Goal: Obtain resource: Download file/media

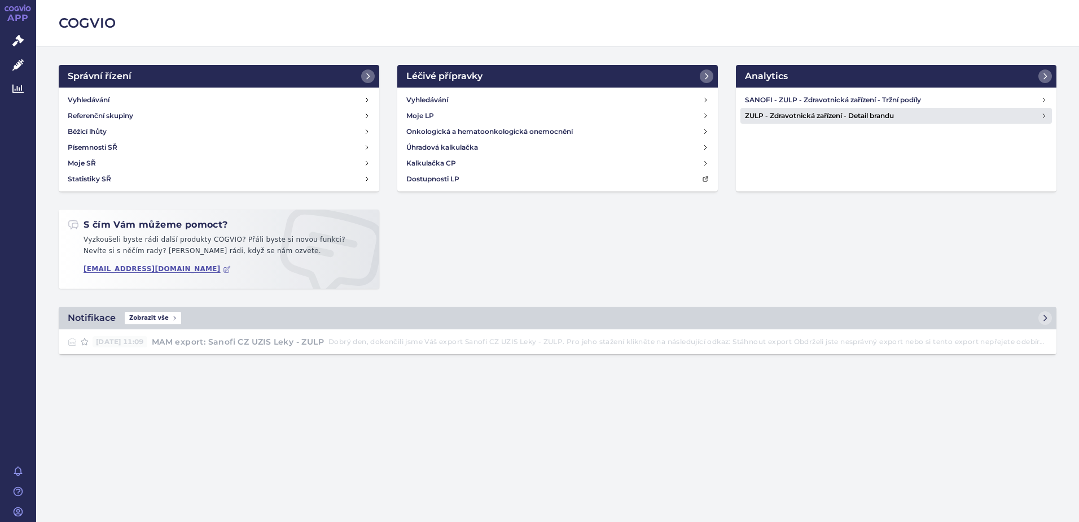
click at [764, 113] on h4 "ZULP - Zdravotnická zařízení - Detail brandu" at bounding box center [893, 115] width 296 height 11
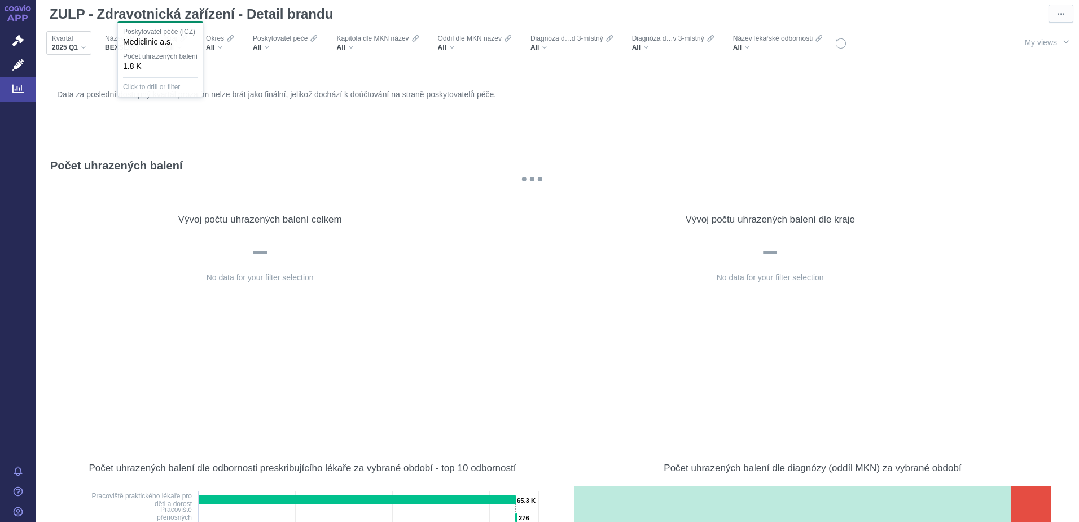
scroll to position [1185, 0]
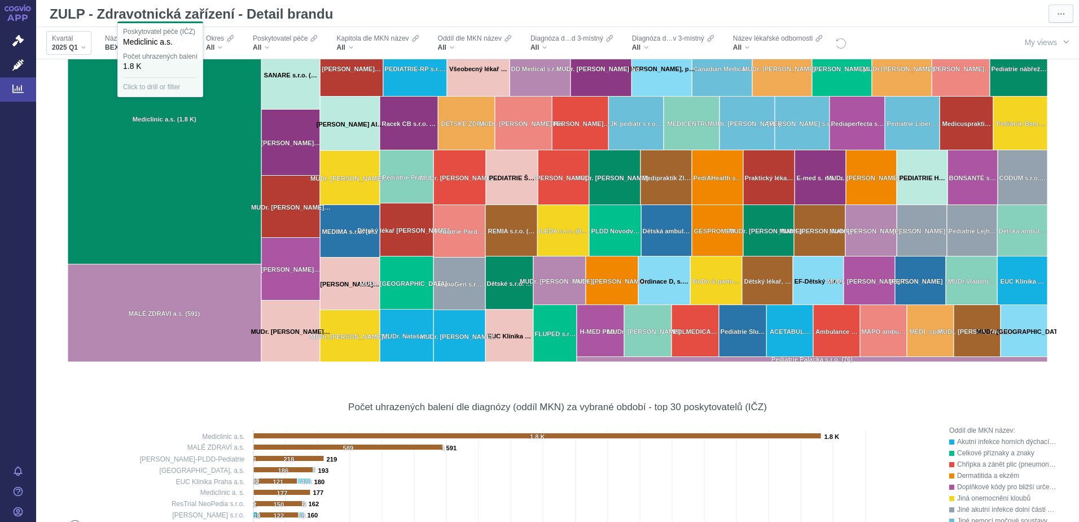
click at [86, 43] on div "Kvartál 2025 Q1" at bounding box center [68, 43] width 45 height 24
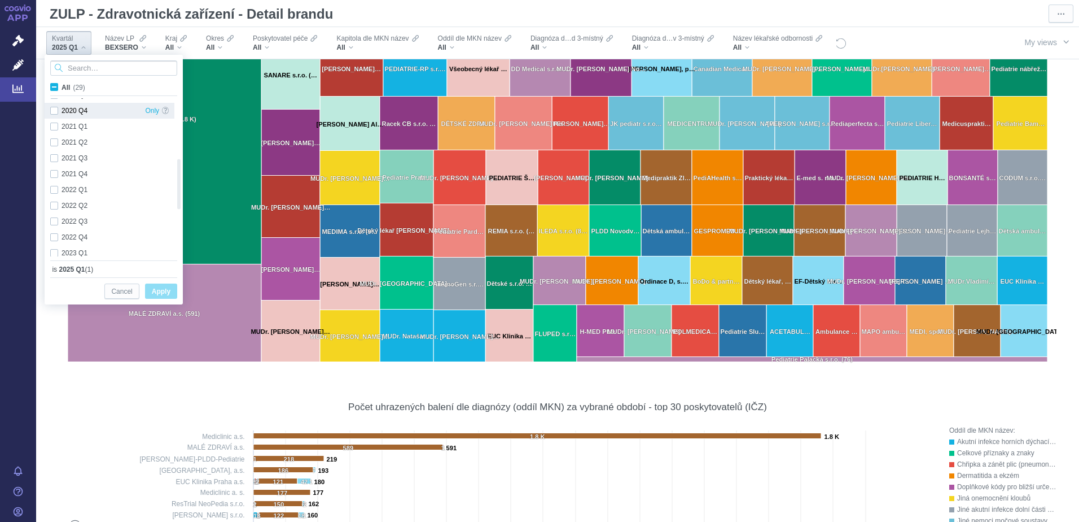
checkbox input "true"
click at [54, 231] on div "2024 Q4 Only" at bounding box center [110, 233] width 130 height 16
checkbox input "true"
click at [55, 219] on div "2024 Q3 Only" at bounding box center [110, 217] width 130 height 16
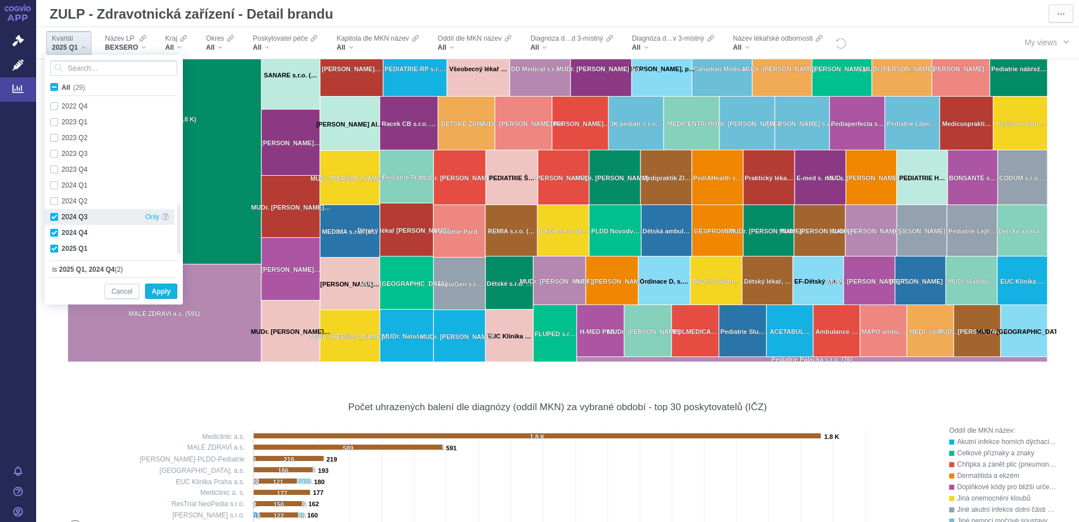
checkbox input "true"
click at [55, 205] on div "2024 Q2 Only" at bounding box center [110, 201] width 130 height 16
checkbox input "true"
drag, startPoint x: 163, startPoint y: 291, endPoint x: 232, endPoint y: 41, distance: 259.5
click at [163, 291] on span "Apply" at bounding box center [161, 291] width 19 height 14
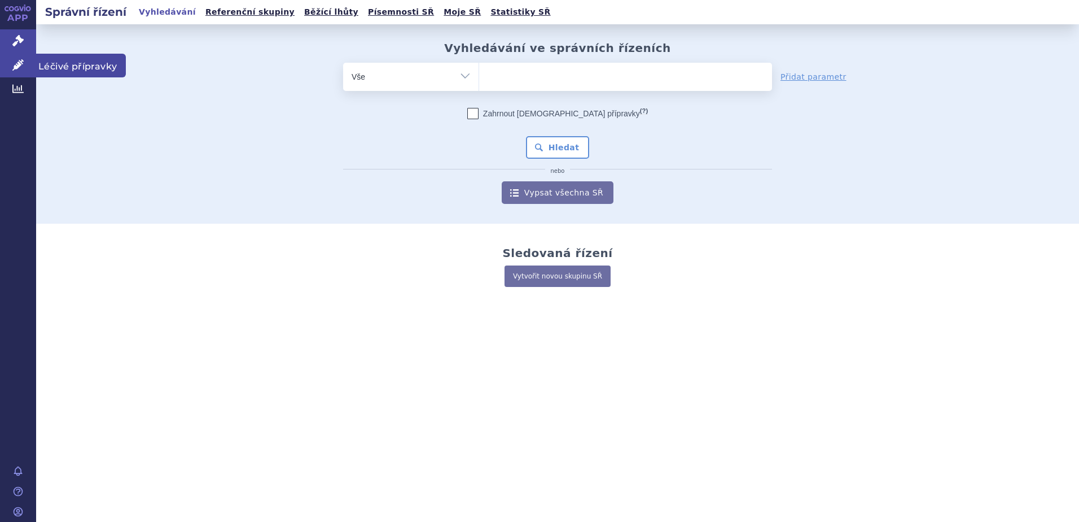
click at [20, 63] on icon at bounding box center [17, 64] width 11 height 11
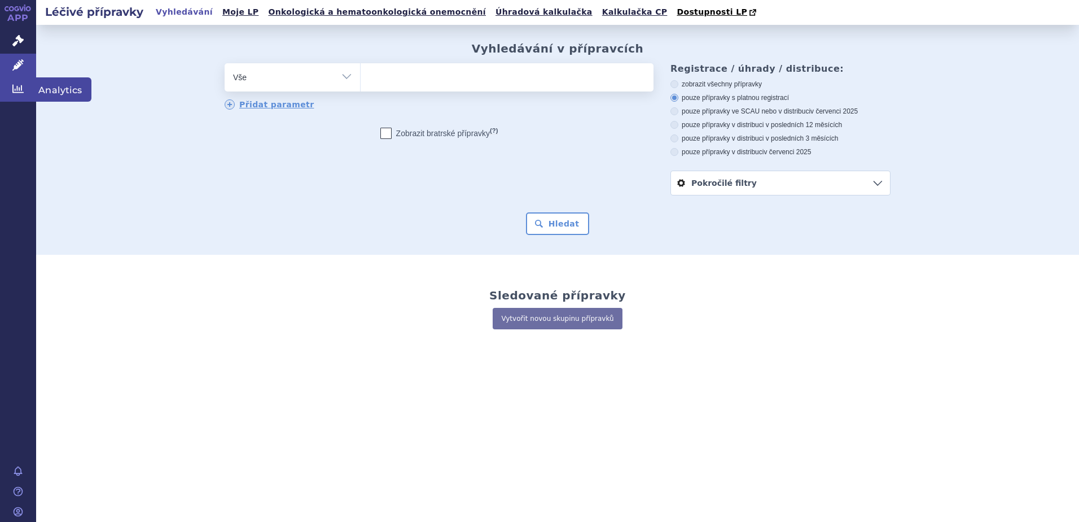
click at [22, 86] on icon at bounding box center [17, 88] width 11 height 11
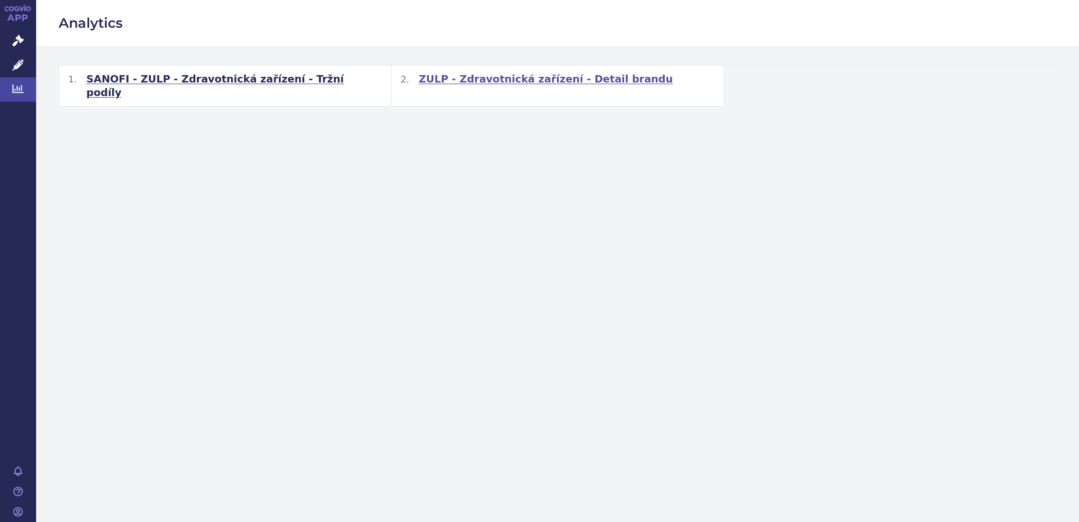
click at [470, 77] on span "ZULP - Zdravotnická zařízení - Detail brandu" at bounding box center [546, 79] width 254 height 14
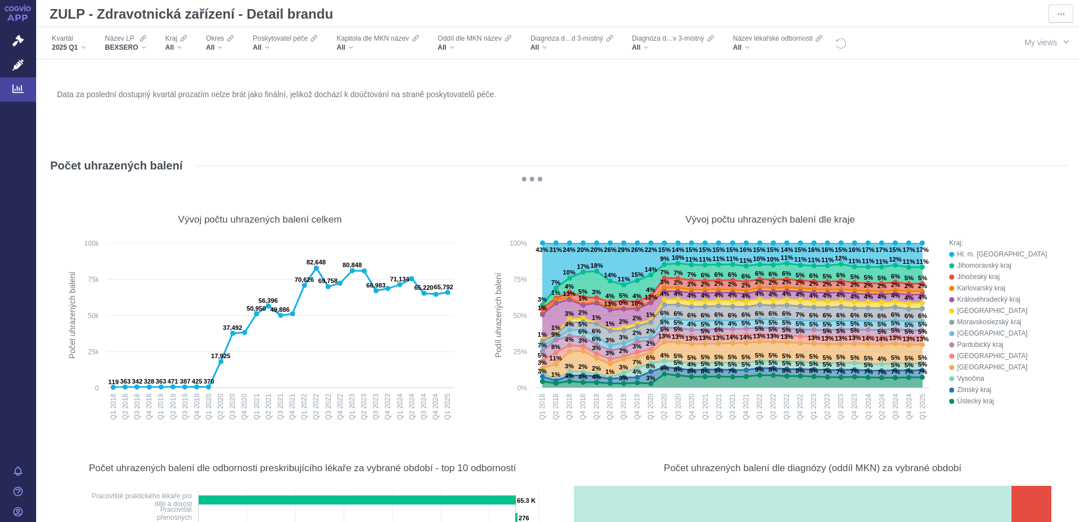
click at [145, 45] on div "BEXSERO" at bounding box center [125, 47] width 41 height 9
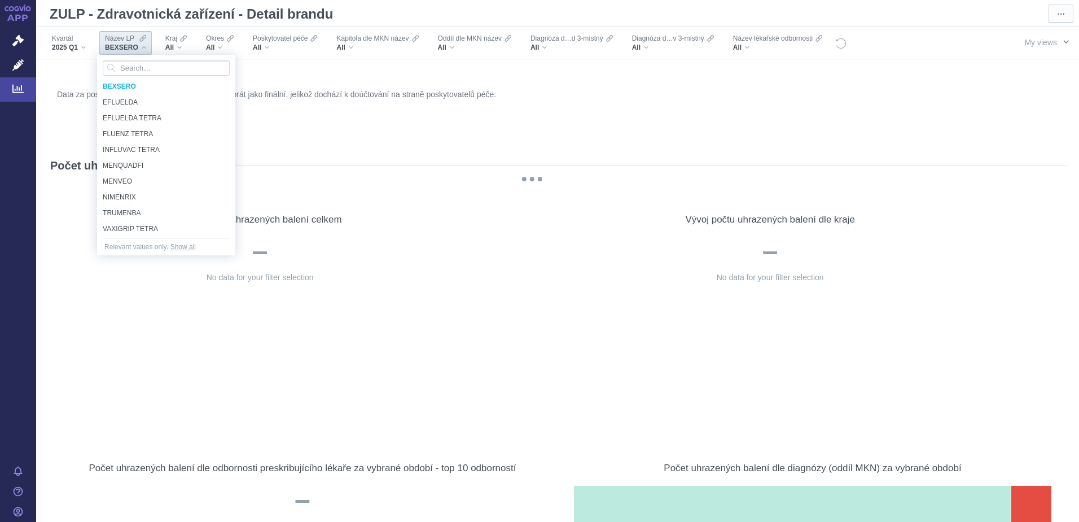
click at [1052, 43] on button "My views" at bounding box center [1046, 41] width 65 height 21
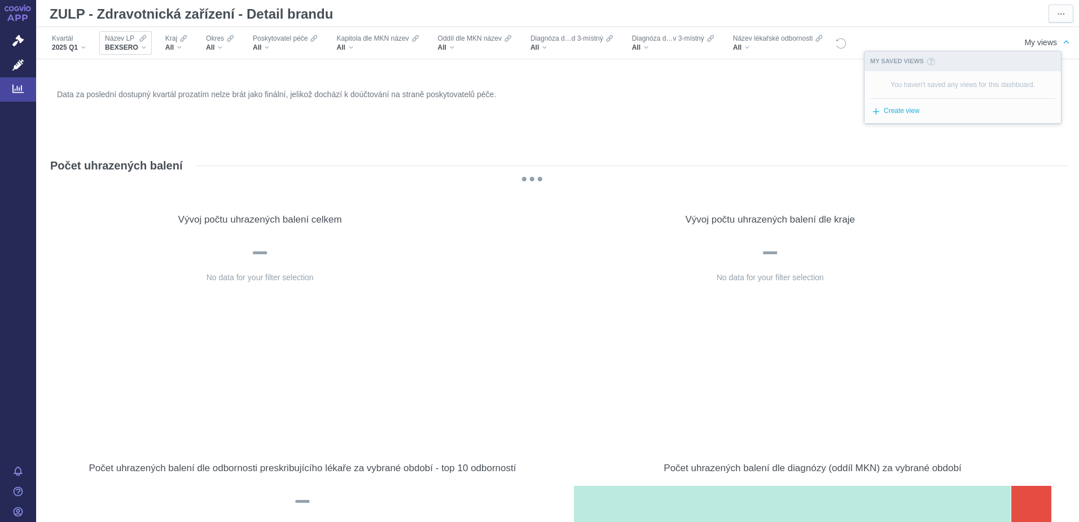
click at [139, 38] on icon at bounding box center [142, 38] width 7 height 9
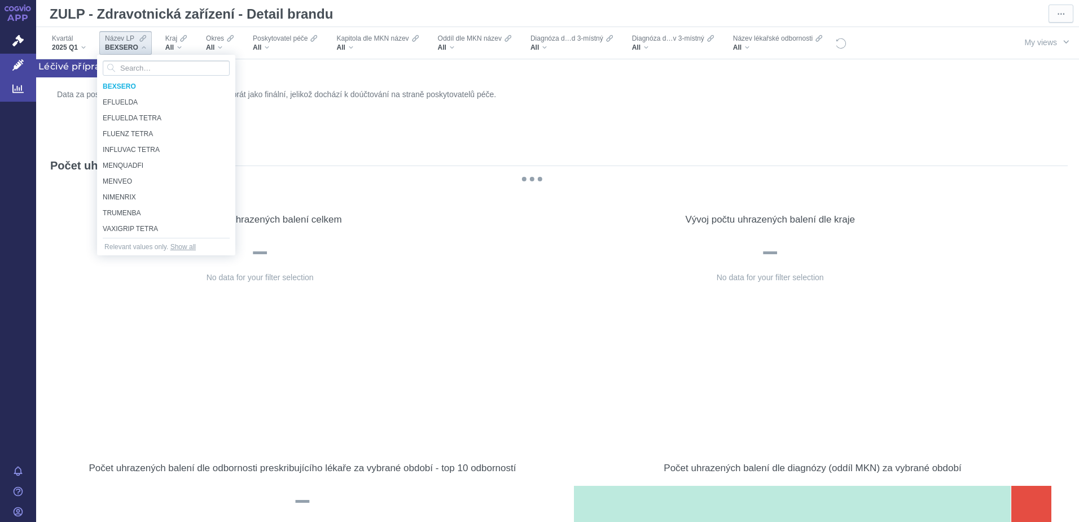
click at [15, 59] on icon at bounding box center [17, 64] width 11 height 11
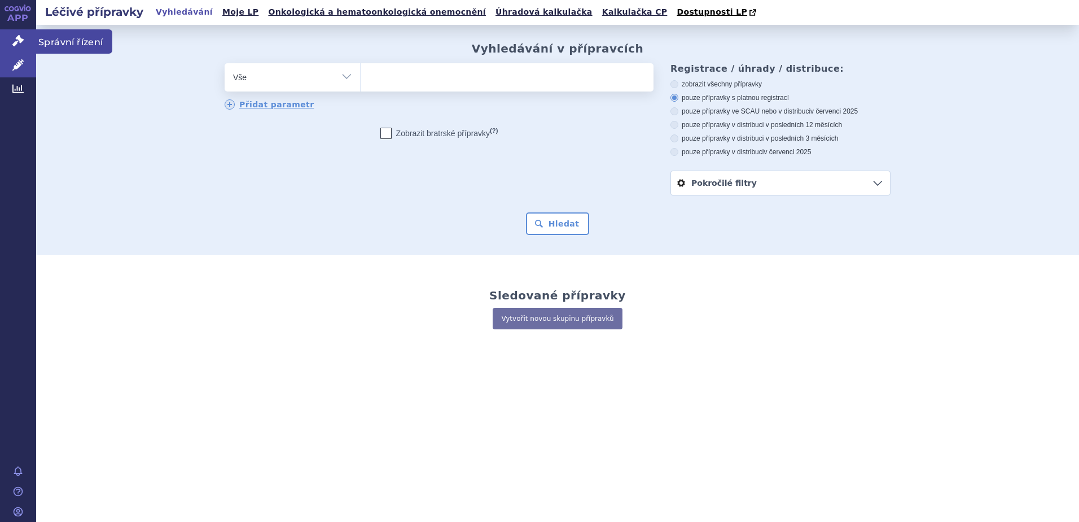
click at [15, 42] on icon at bounding box center [17, 40] width 11 height 11
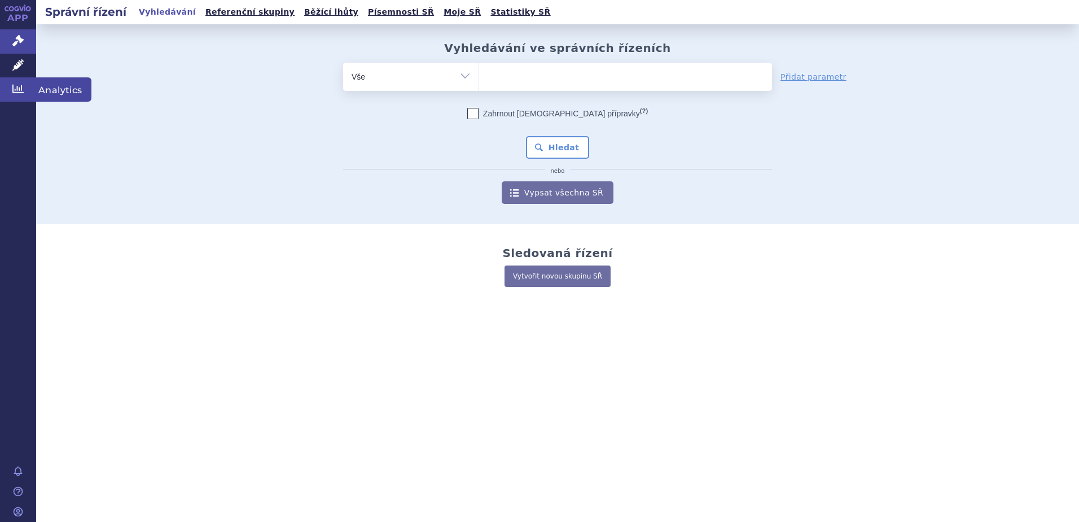
click at [17, 86] on icon at bounding box center [17, 89] width 11 height 8
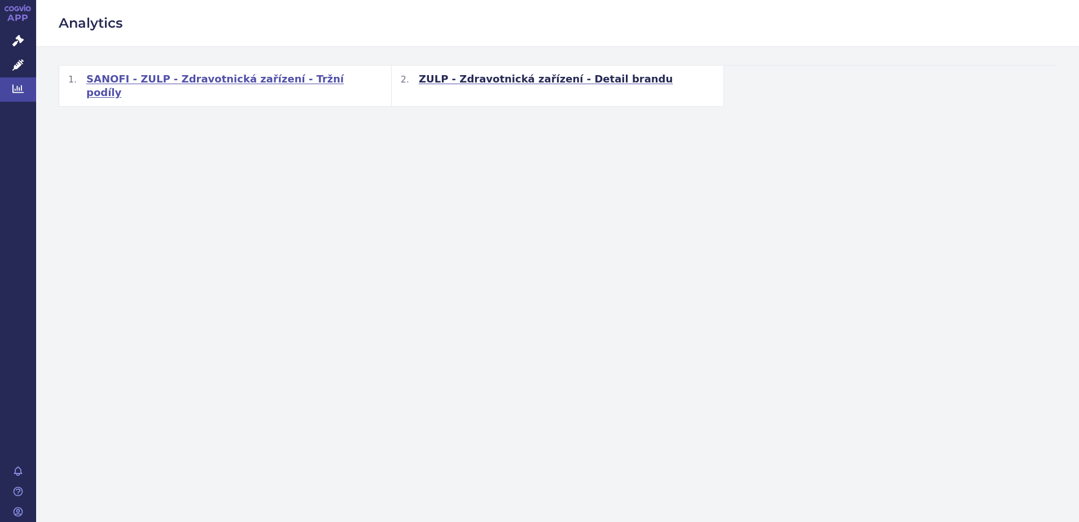
click at [106, 78] on span "SANOFI - ZULP - Zdravotnická zařízení - Tržní podíly" at bounding box center [234, 85] width 296 height 27
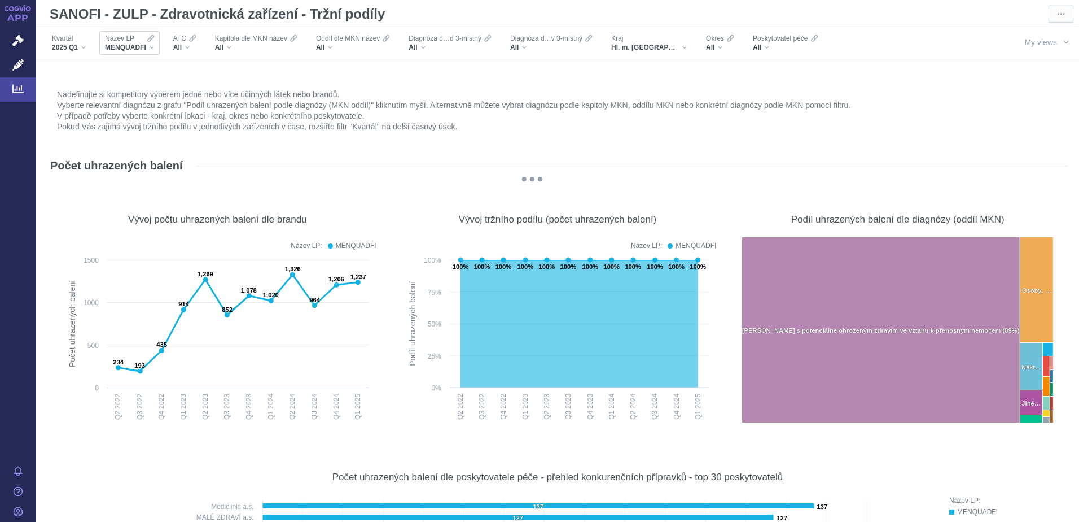
click at [145, 46] on span "MENQUADFI" at bounding box center [125, 47] width 41 height 9
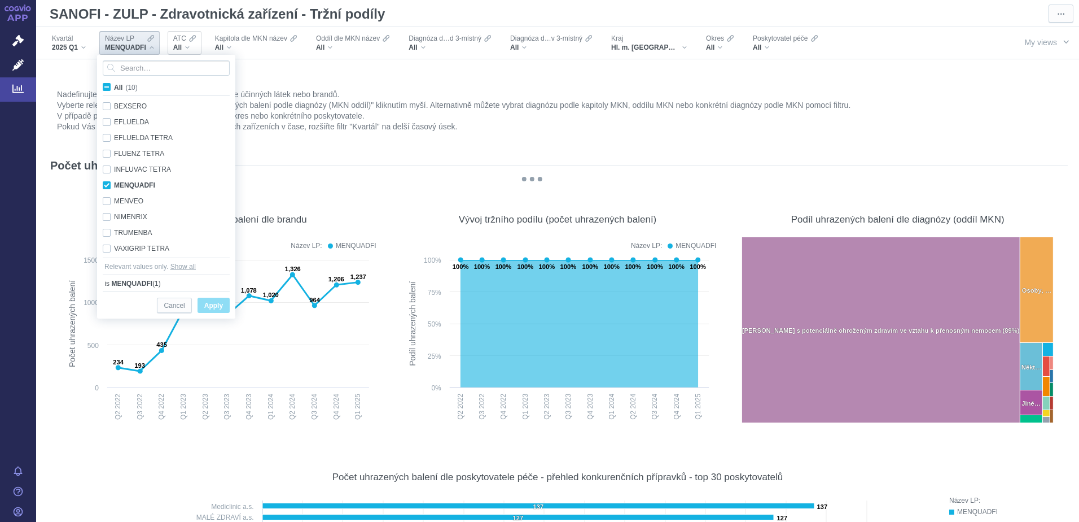
click at [182, 46] on div "All" at bounding box center [184, 47] width 23 height 9
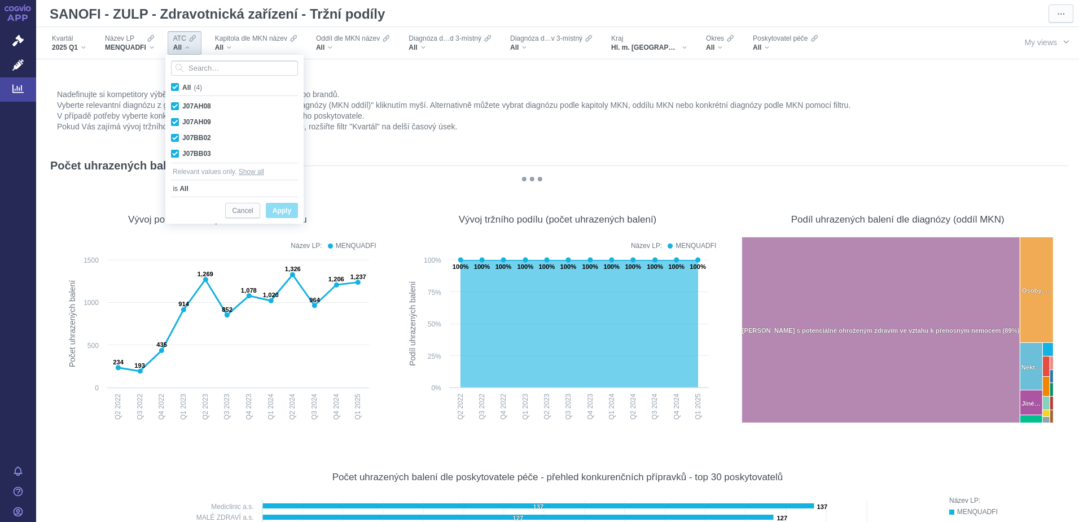
click at [182, 86] on span "All (4)" at bounding box center [192, 88] width 20 height 8
click at [182, 86] on input "All (4)" at bounding box center [185, 84] width 7 height 7
checkbox input "false"
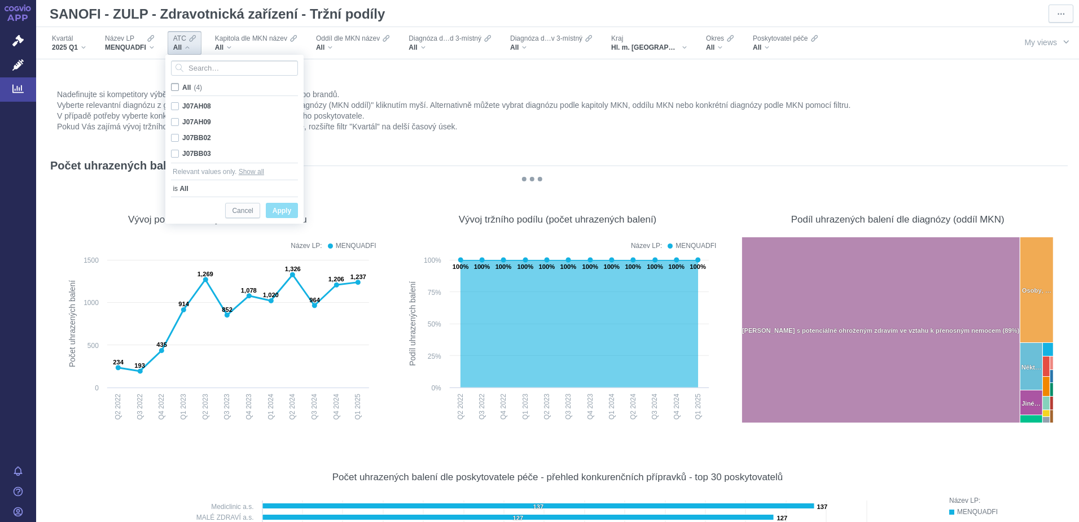
checkbox input "false"
click at [174, 106] on div "J07AH08 Only" at bounding box center [234, 106] width 138 height 16
checkbox input "true"
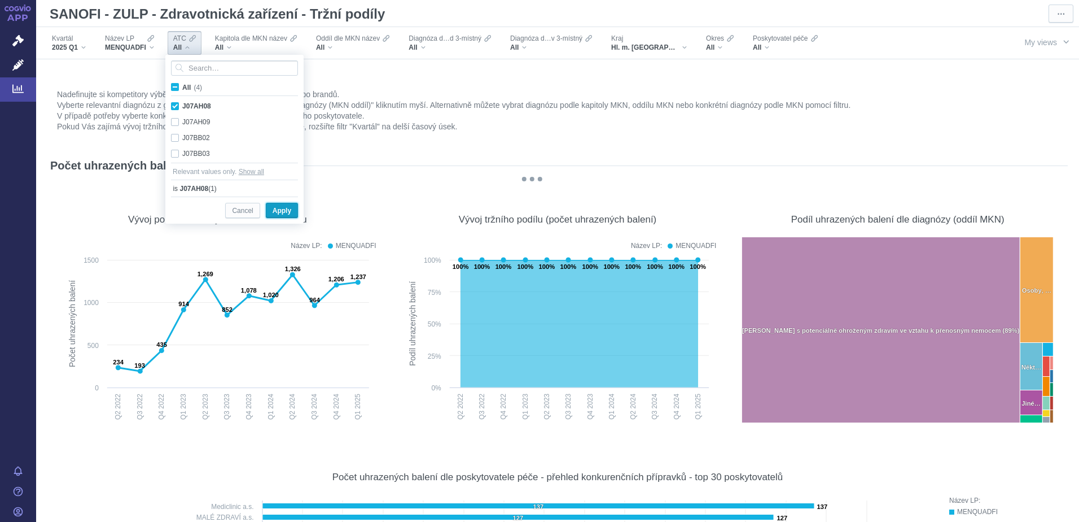
click at [282, 217] on span "Apply" at bounding box center [282, 211] width 19 height 14
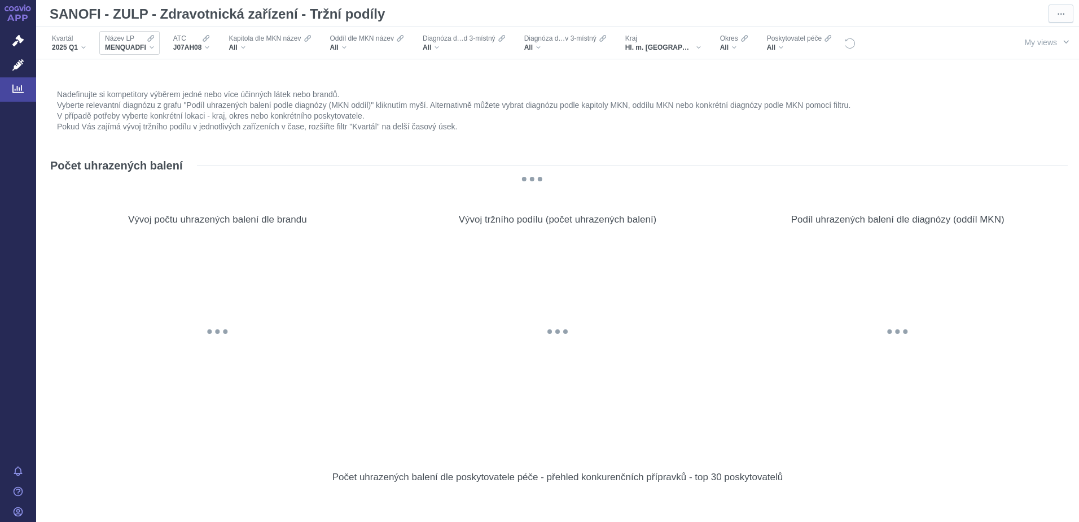
click at [147, 48] on div "MENQUADFI" at bounding box center [129, 47] width 49 height 9
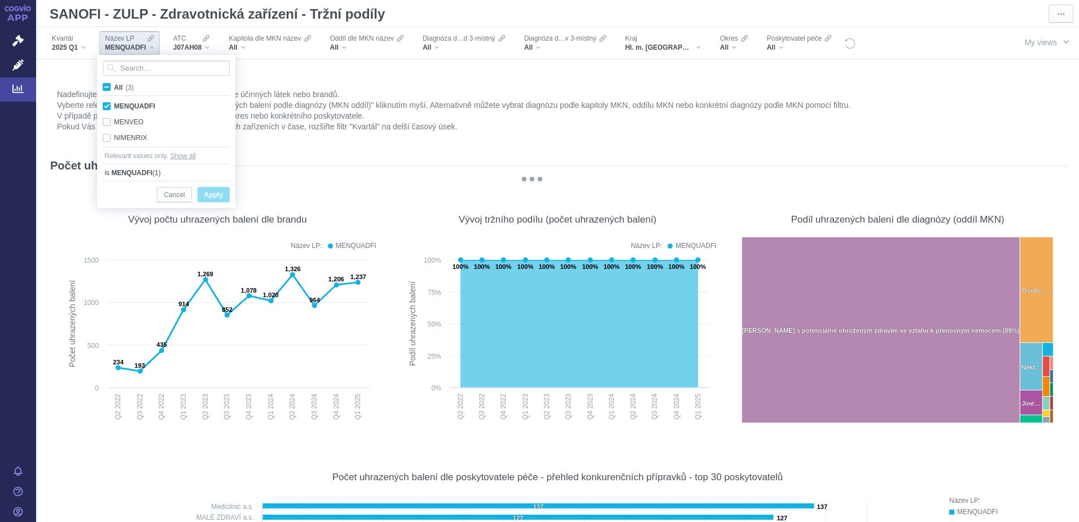
click at [114, 85] on span "All (3)" at bounding box center [124, 88] width 20 height 8
click at [114, 85] on input "All (3)" at bounding box center [117, 84] width 7 height 7
checkbox input "true"
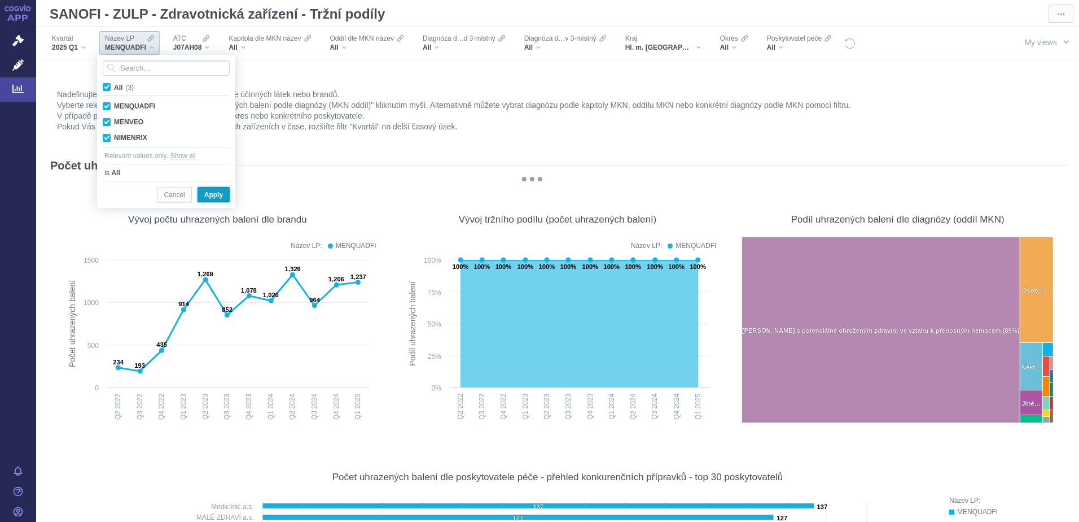
click at [209, 191] on span "Apply" at bounding box center [213, 195] width 19 height 14
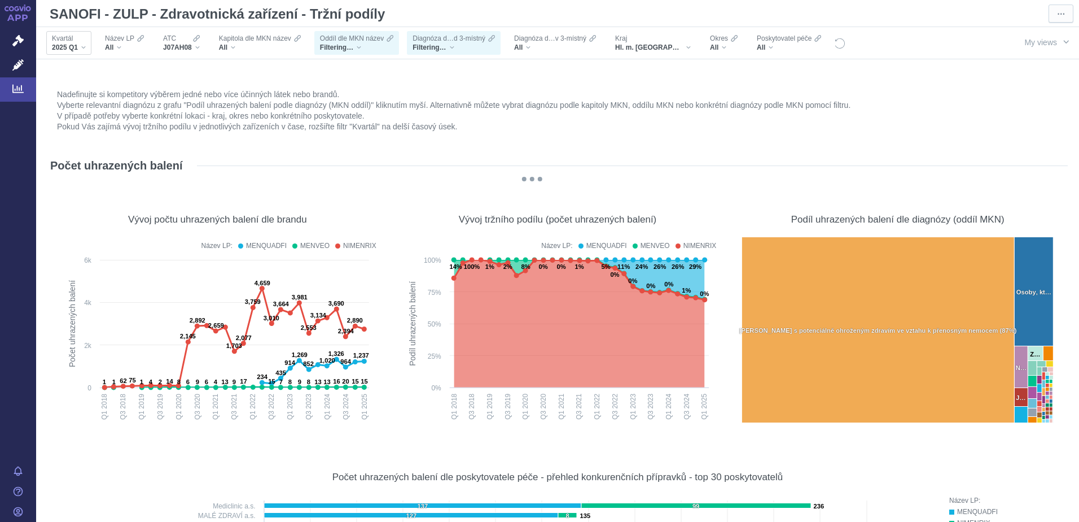
click at [72, 49] on span "2025 Q1" at bounding box center [65, 47] width 26 height 9
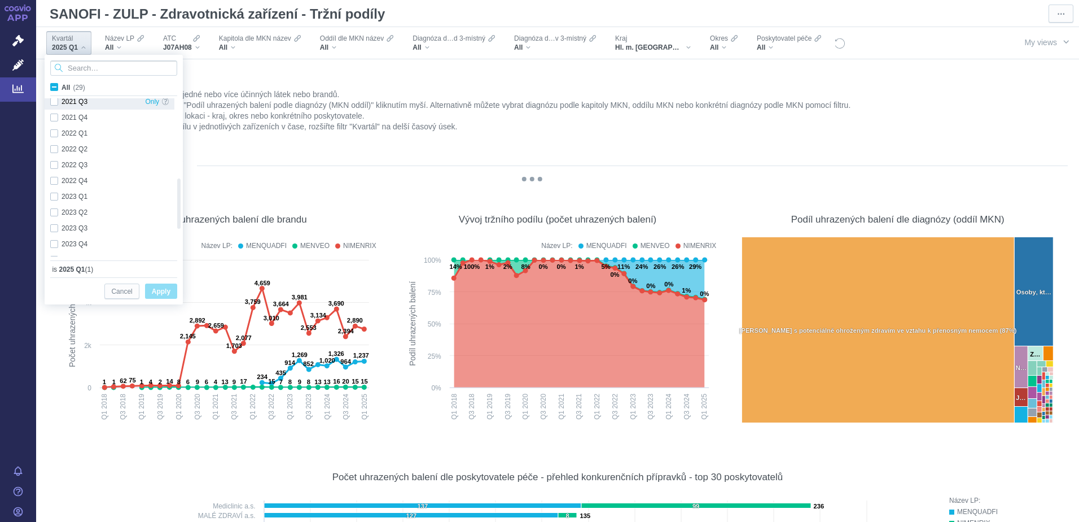
checkbox input "true"
click at [55, 232] on div "2024 Q4 Only" at bounding box center [110, 233] width 130 height 16
checkbox input "true"
click at [55, 215] on div "2024 Q3 Only" at bounding box center [110, 217] width 130 height 16
checkbox input "true"
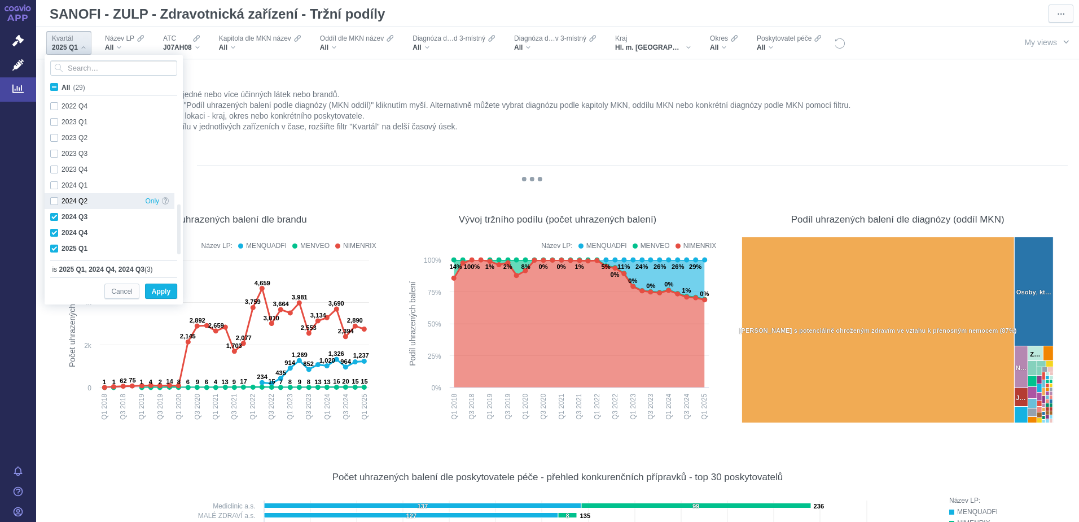
click at [54, 201] on div "2024 Q2 Only" at bounding box center [110, 201] width 130 height 16
checkbox input "true"
click at [155, 291] on span "Apply" at bounding box center [161, 291] width 19 height 14
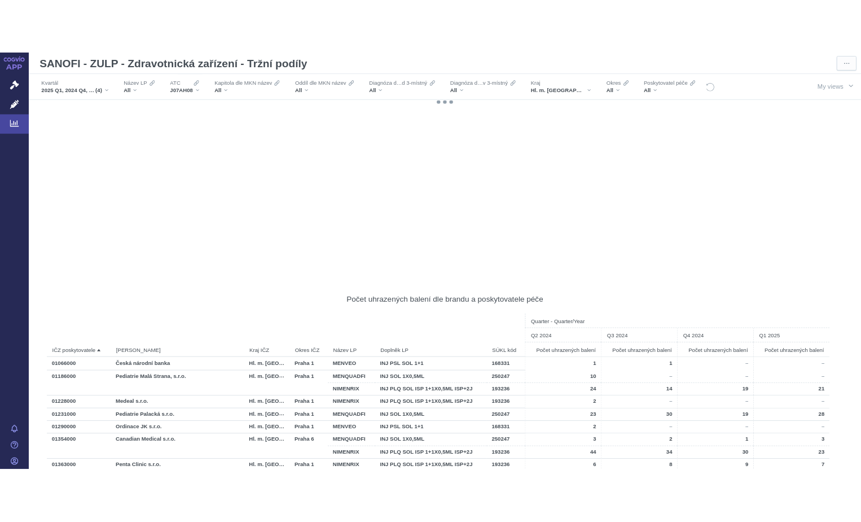
scroll to position [1242, 0]
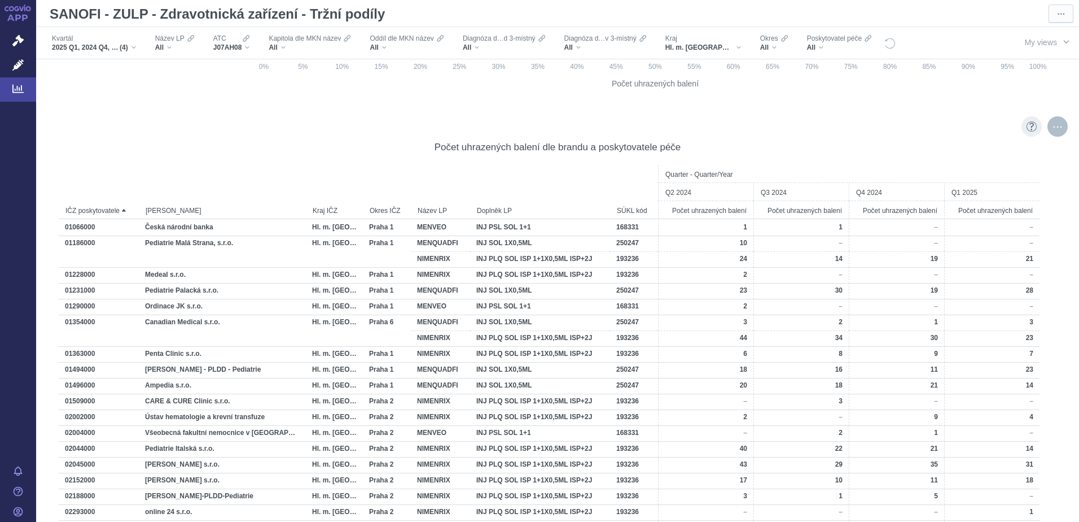
click at [1048, 130] on div "More actions" at bounding box center [1058, 126] width 20 height 20
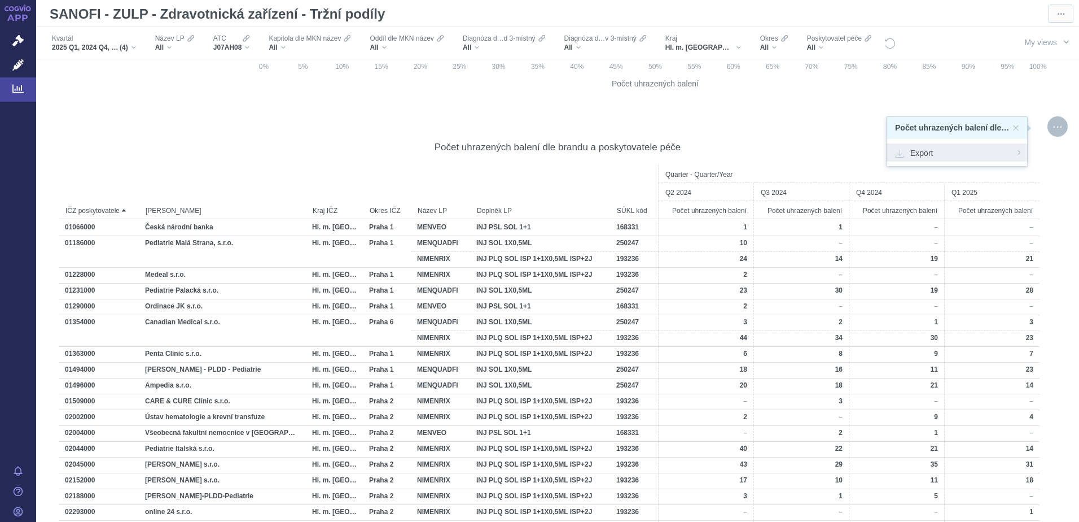
click at [930, 155] on span "Export" at bounding box center [957, 152] width 124 height 11
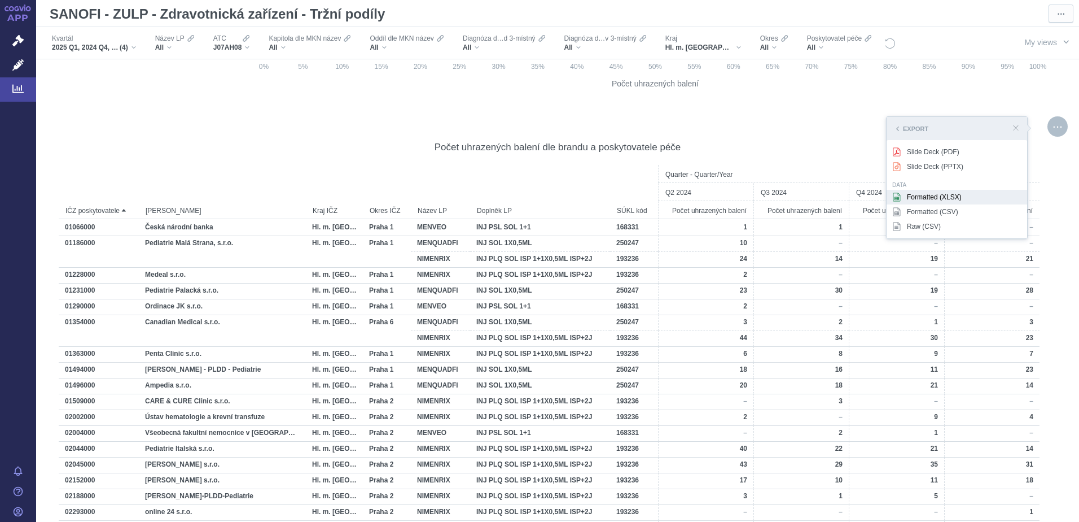
click at [925, 196] on div "Formatted (XLSX)" at bounding box center [957, 197] width 141 height 15
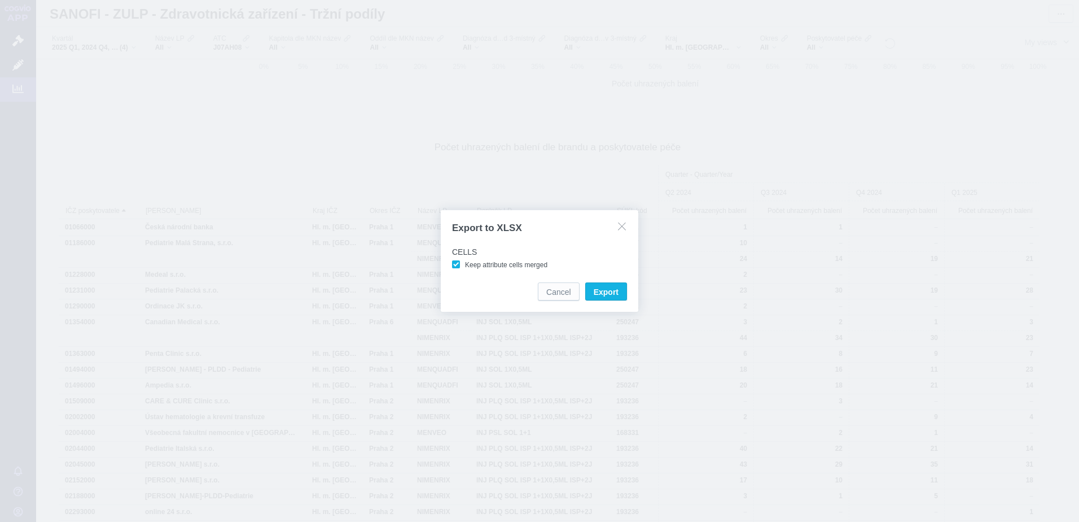
click at [465, 264] on span "Keep attribute cells merged" at bounding box center [506, 265] width 82 height 8
click at [463, 264] on input "Keep attribute cells merged" at bounding box center [466, 261] width 7 height 7
checkbox input "false"
click at [594, 290] on span "Export" at bounding box center [606, 291] width 25 height 11
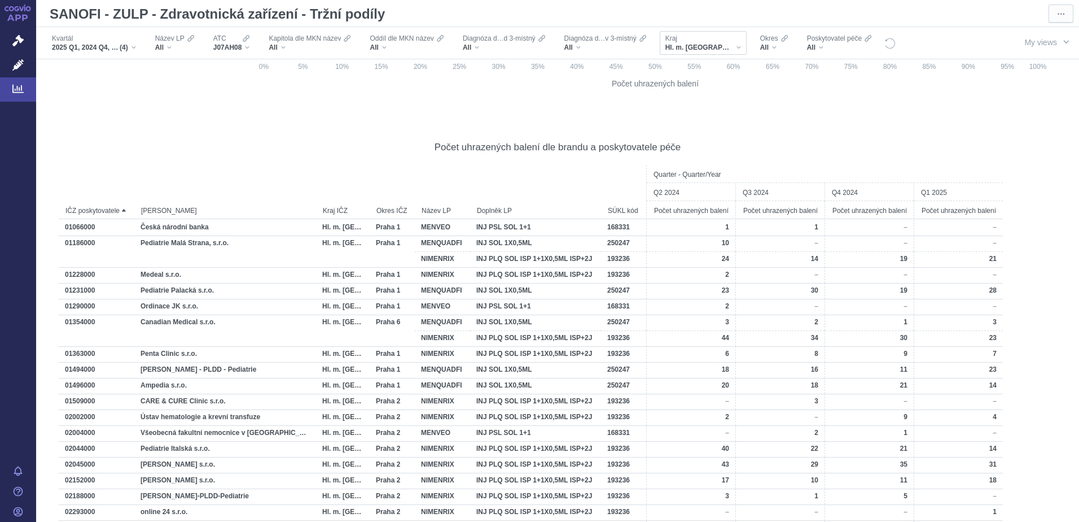
click at [702, 47] on span "Hl. m. [GEOGRAPHIC_DATA]" at bounding box center [699, 47] width 68 height 9
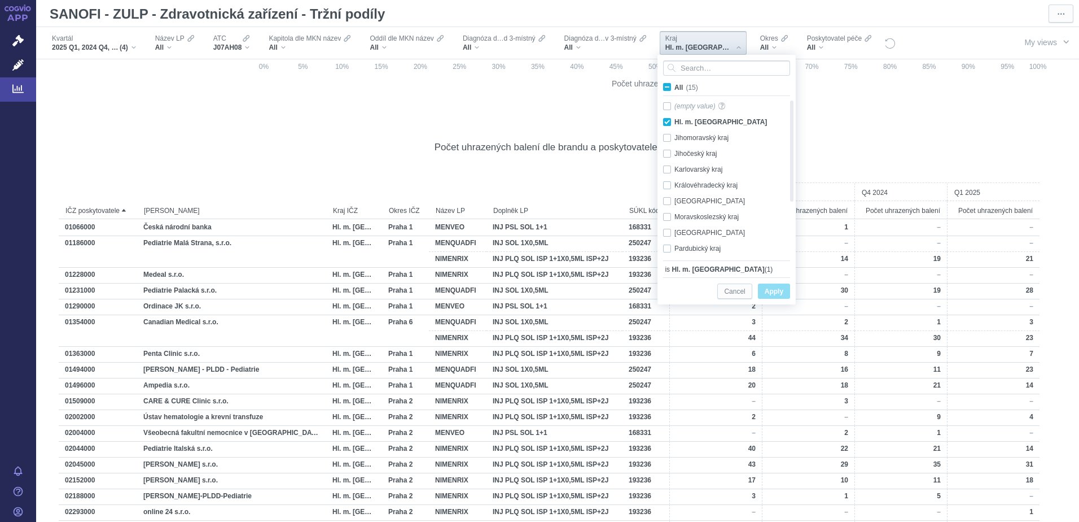
click at [674, 84] on span "All (15)" at bounding box center [686, 88] width 24 height 8
click at [674, 84] on input "All (15)" at bounding box center [677, 84] width 7 height 7
checkbox input "true"
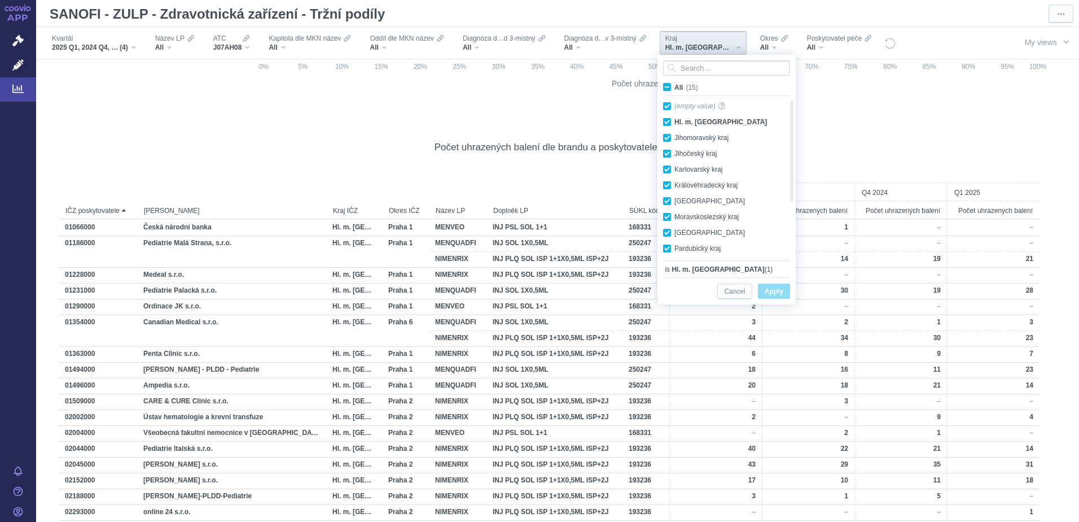
checkbox input "true"
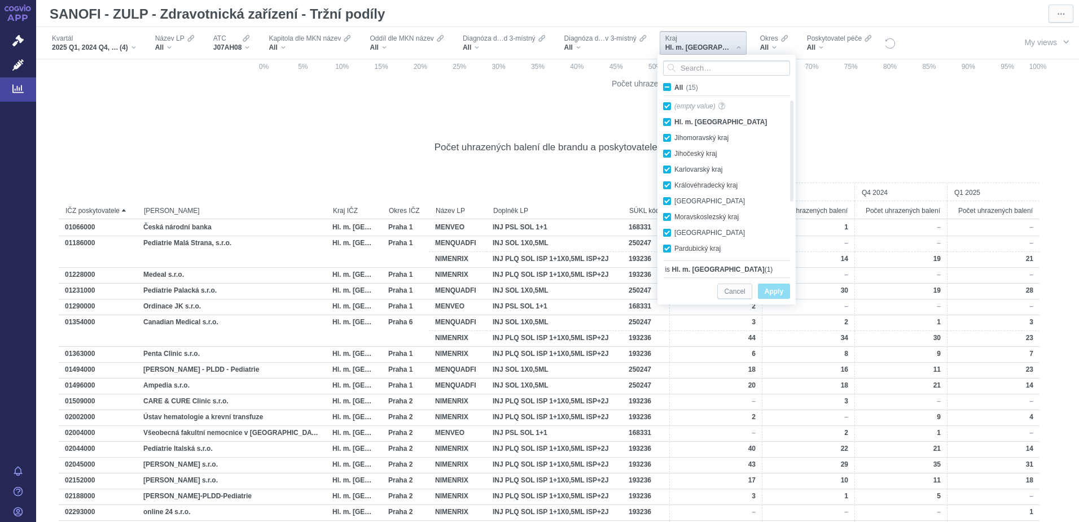
checkbox input "true"
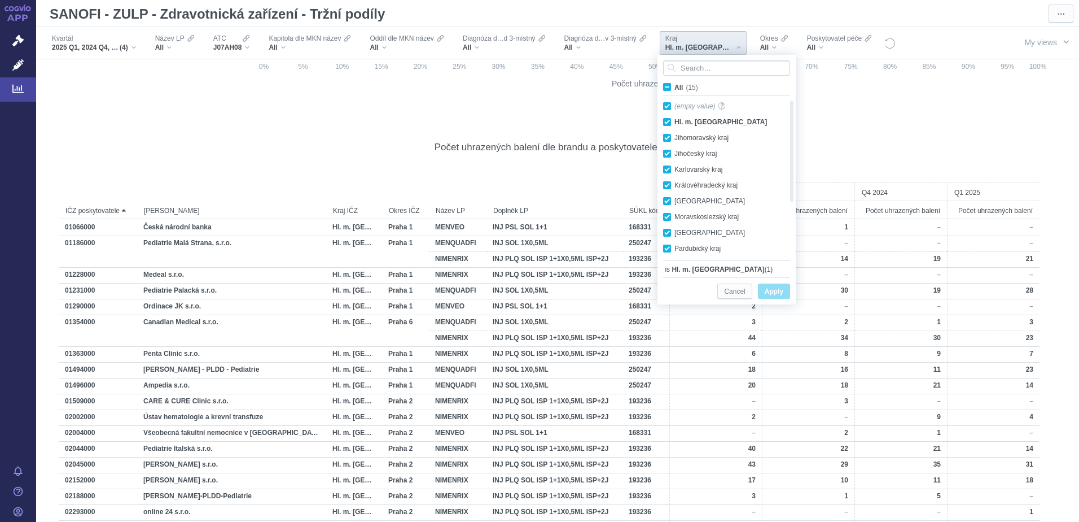
checkbox input "true"
click at [774, 290] on span "Apply" at bounding box center [774, 291] width 19 height 14
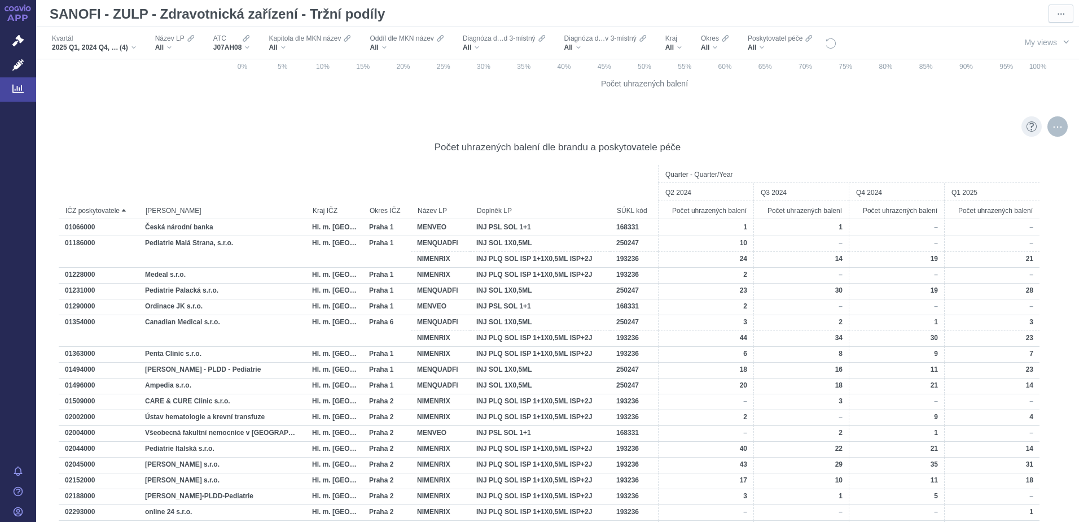
click at [1049, 128] on div "More actions" at bounding box center [1058, 126] width 20 height 20
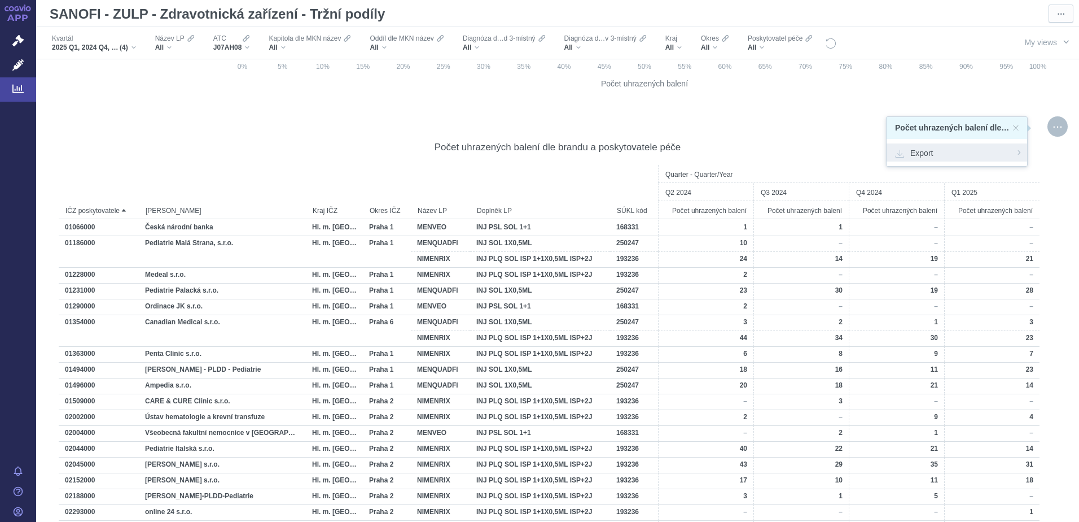
click at [945, 156] on span "Export" at bounding box center [957, 152] width 124 height 11
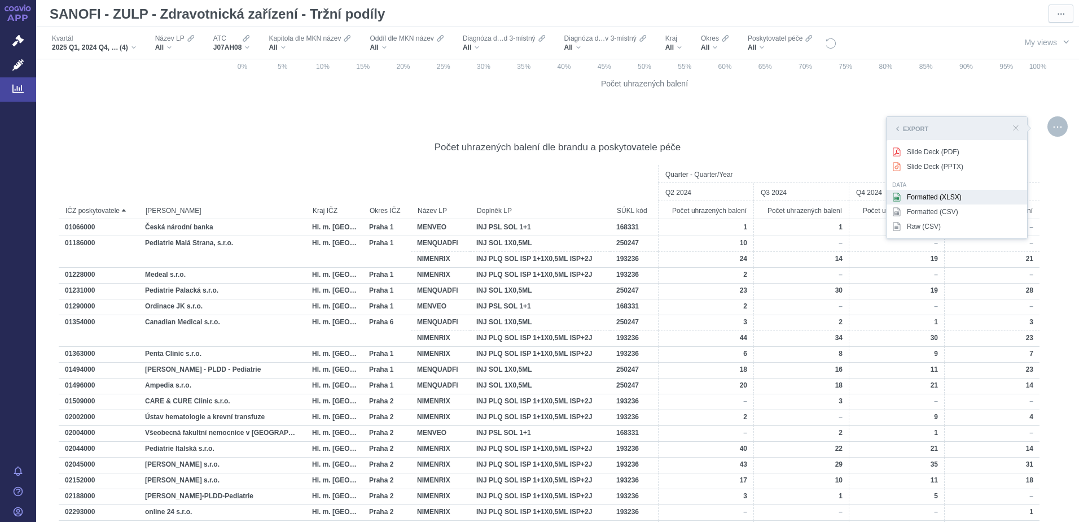
click at [915, 194] on div "Formatted (XLSX)" at bounding box center [957, 197] width 141 height 15
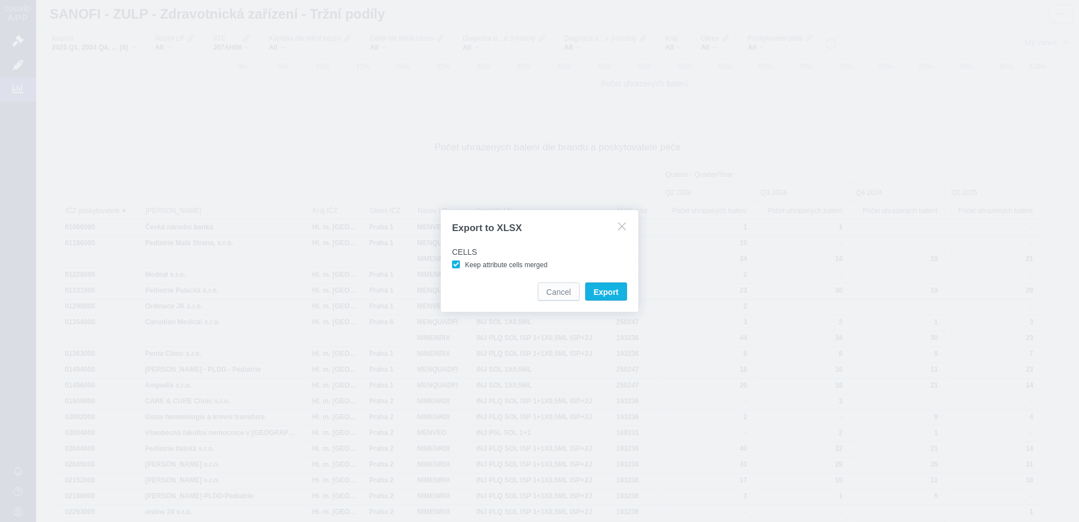
click at [495, 264] on span "Keep attribute cells merged" at bounding box center [506, 265] width 82 height 8
click at [471, 264] on input "Keep attribute cells merged" at bounding box center [466, 261] width 7 height 7
checkbox input "false"
click at [607, 287] on span "Export" at bounding box center [606, 291] width 25 height 11
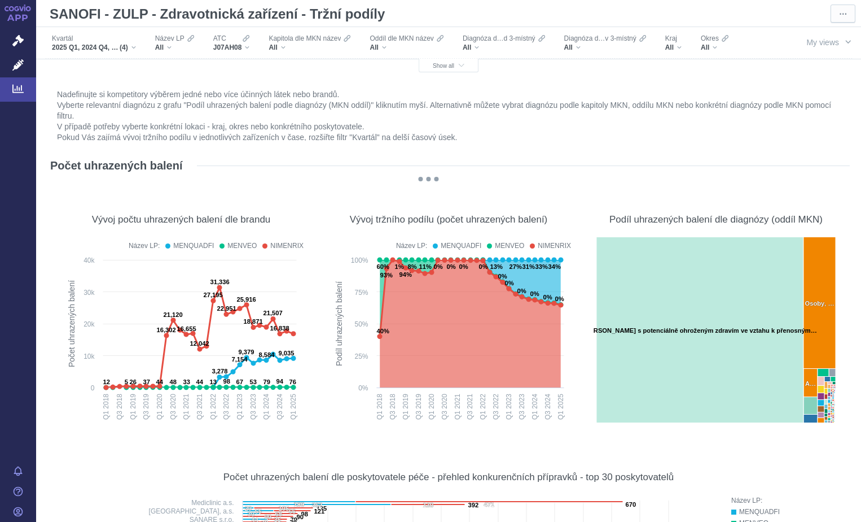
scroll to position [1242, 0]
